Goal: Information Seeking & Learning: Find contact information

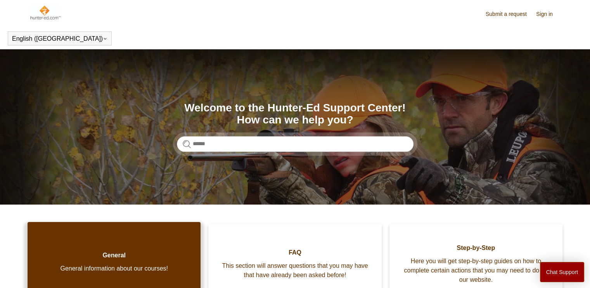
click at [162, 265] on span "General information about our courses!" at bounding box center [114, 268] width 150 height 9
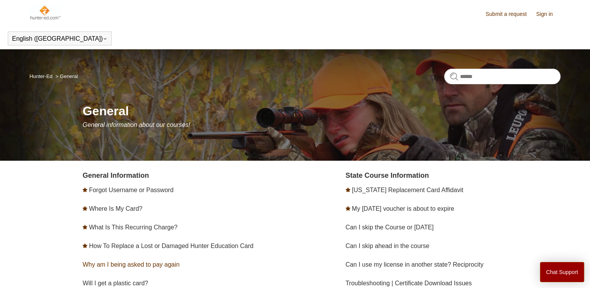
click at [162, 265] on link "Why am I being asked to pay again" at bounding box center [131, 264] width 97 height 7
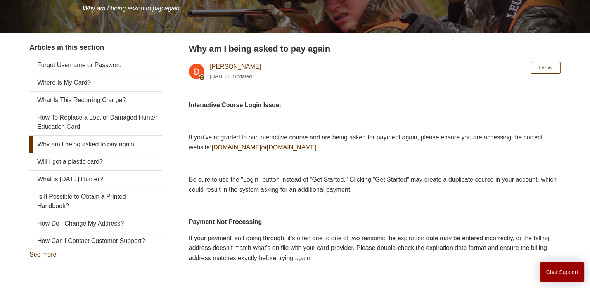
scroll to position [111, 0]
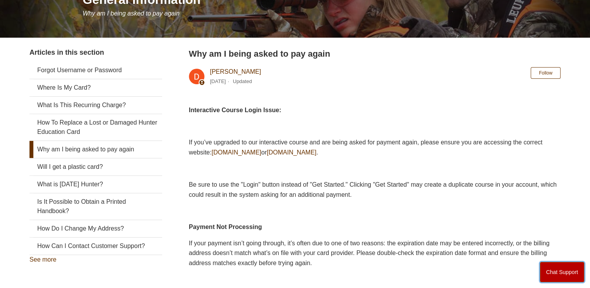
click at [561, 270] on button "Chat Support" at bounding box center [562, 272] width 45 height 20
click at [121, 242] on link "How Can I Contact Customer Support?" at bounding box center [95, 245] width 133 height 17
